Goal: Information Seeking & Learning: Learn about a topic

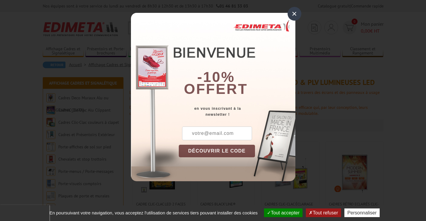
click at [295, 12] on div "×" at bounding box center [294, 14] width 14 height 14
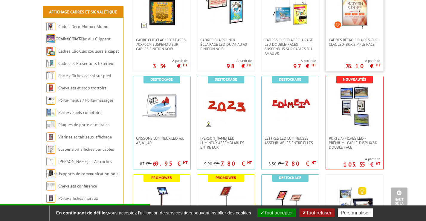
scroll to position [119, 0]
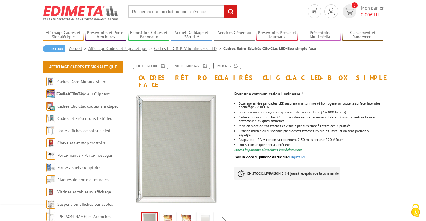
scroll to position [30, 0]
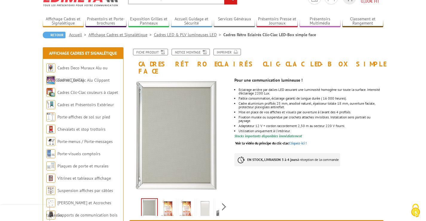
click at [172, 203] on img at bounding box center [168, 208] width 14 height 19
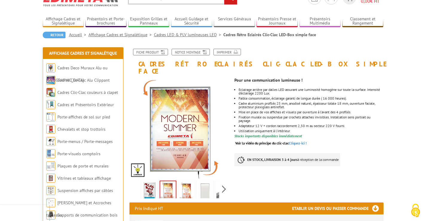
click at [185, 187] on img at bounding box center [186, 191] width 14 height 19
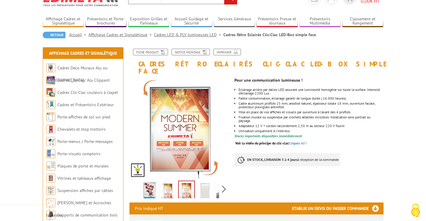
click at [204, 184] on img at bounding box center [205, 191] width 14 height 19
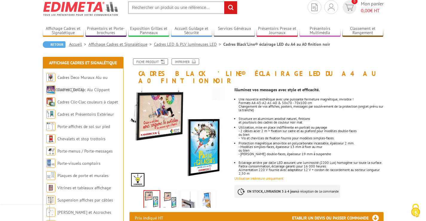
scroll to position [30, 0]
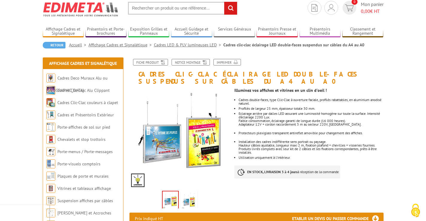
scroll to position [30, 0]
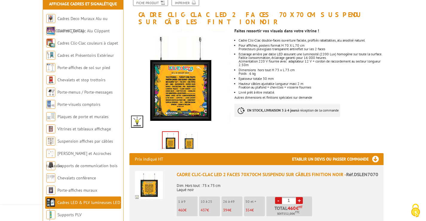
scroll to position [90, 0]
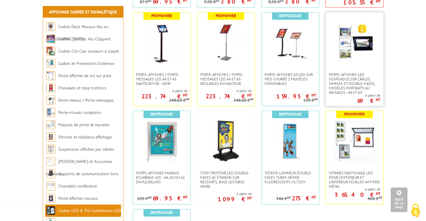
scroll to position [329, 0]
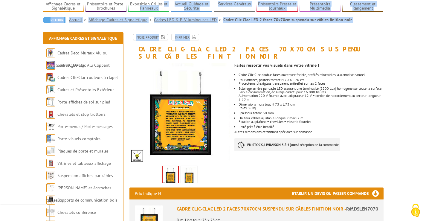
scroll to position [20, 0]
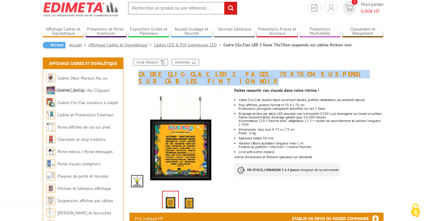
drag, startPoint x: 139, startPoint y: 6, endPoint x: 371, endPoint y: 75, distance: 241.9
click at [371, 75] on h1 "Cadre Clic-Clac LED 2 faces 70x70cm suspendu sur câbles finition noir" at bounding box center [256, 72] width 263 height 26
copy h1 "Cadre Clic-Clac LED 2 faces 70x70cm suspendu sur câbles finition noir"
